Goal: Navigation & Orientation: Go to known website

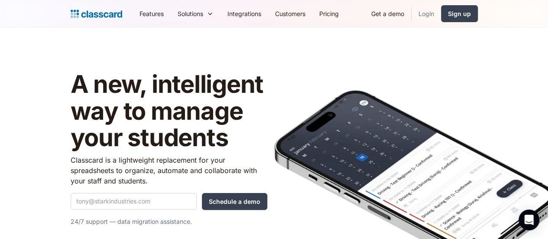
click at [441, 15] on link "Login" at bounding box center [426, 14] width 29 height 20
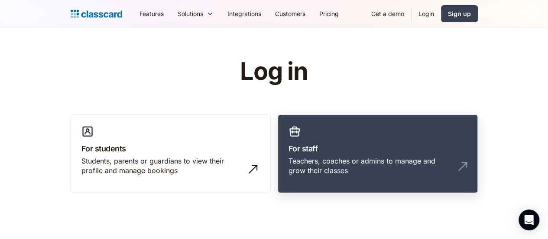
click at [317, 156] on div "Teachers, coaches or admins to manage and grow their classes" at bounding box center [369, 166] width 161 height 20
